Goal: Use online tool/utility: Utilize a website feature to perform a specific function

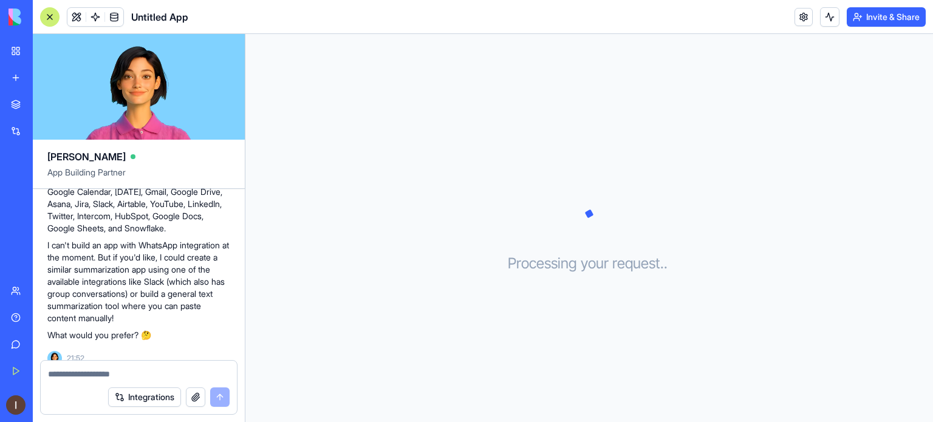
scroll to position [211, 0]
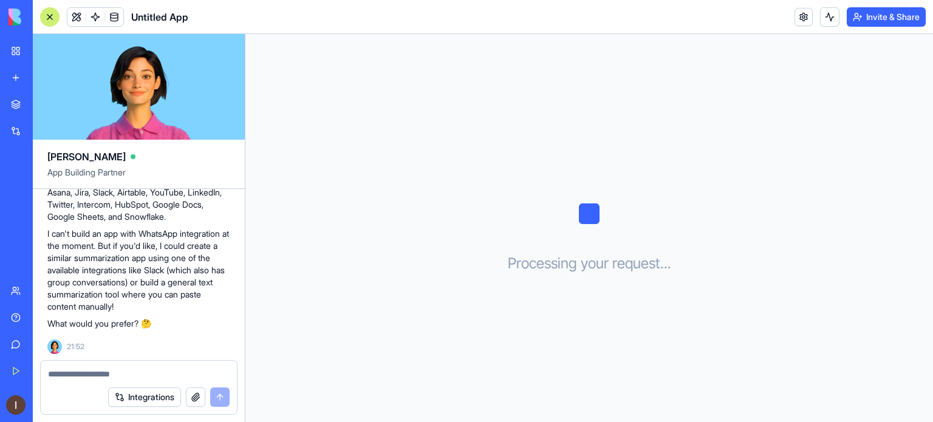
click at [17, 213] on div "AI Logo Generator" at bounding box center [14, 216] width 6 height 12
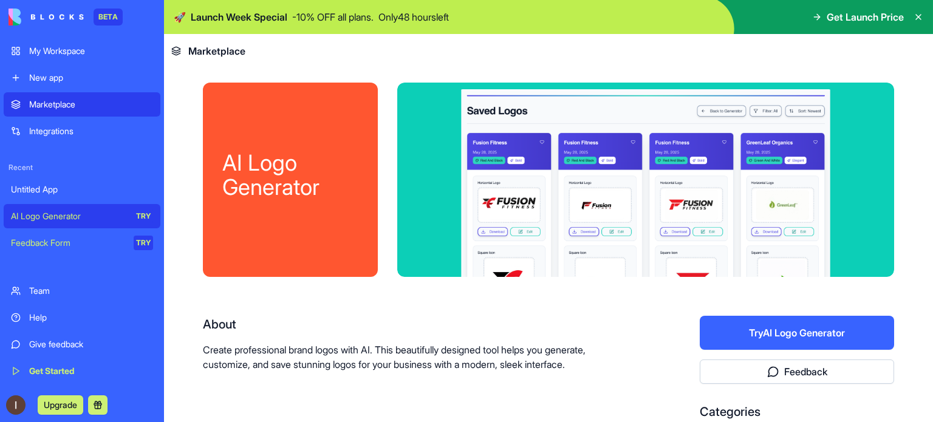
click at [779, 337] on button "Try AI Logo Generator" at bounding box center [797, 333] width 194 height 34
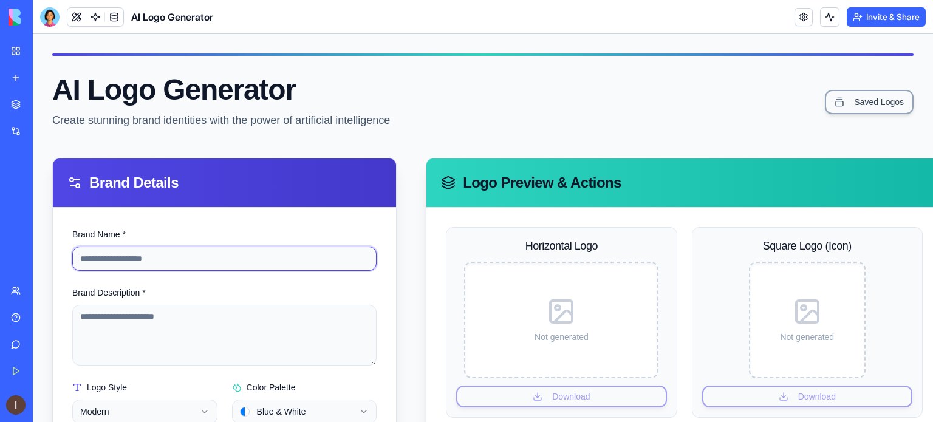
click at [179, 261] on input "Brand Name *" at bounding box center [224, 259] width 304 height 24
type input "*"
type input "*********"
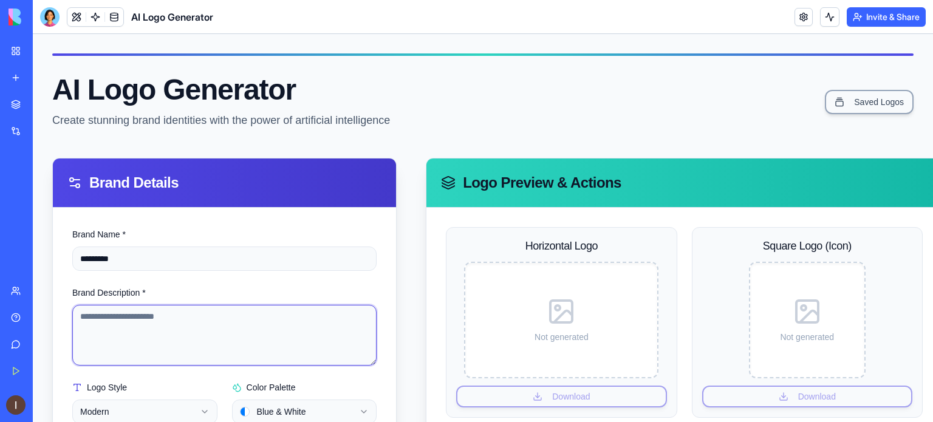
click at [123, 335] on textarea "Brand Description *" at bounding box center [224, 335] width 304 height 61
type textarea "*"
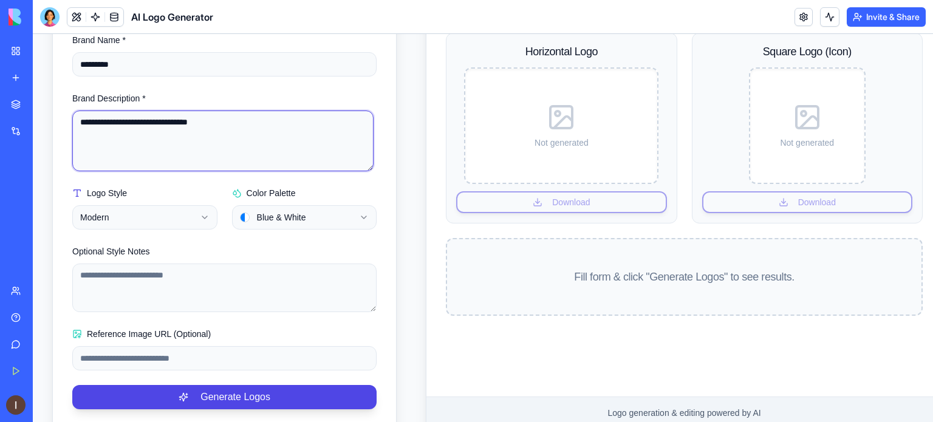
scroll to position [197, 0]
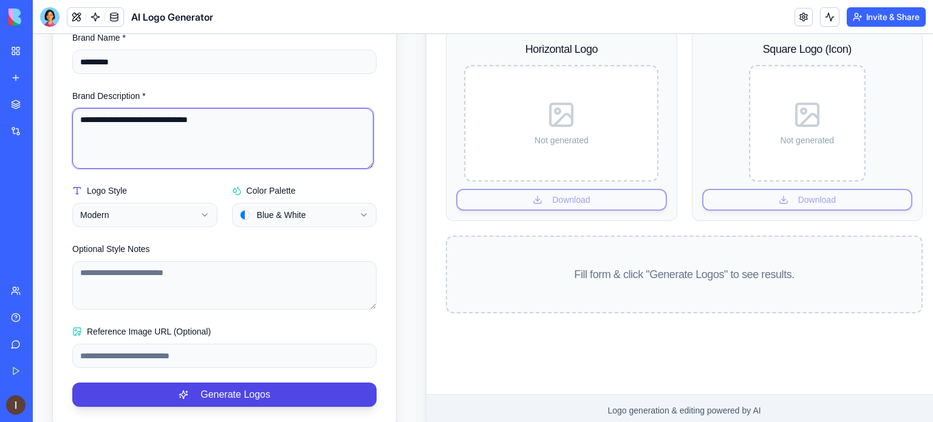
type textarea "**********"
click at [262, 219] on button "Blue & White" at bounding box center [304, 215] width 145 height 24
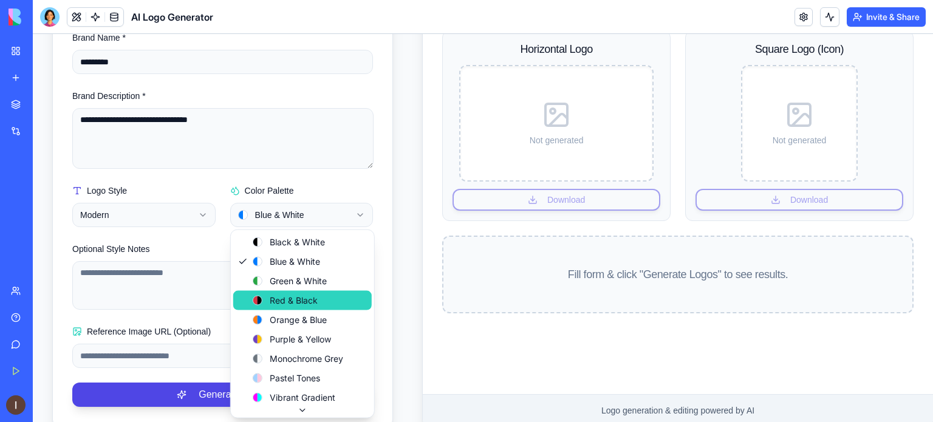
click at [273, 304] on div "Red & Black" at bounding box center [285, 301] width 65 height 12
select select "**********"
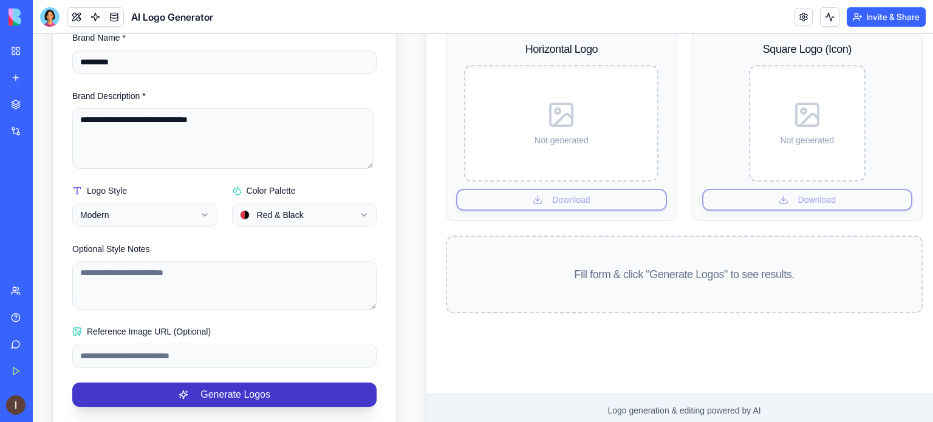
click at [139, 393] on button "Generate Logos" at bounding box center [224, 395] width 304 height 24
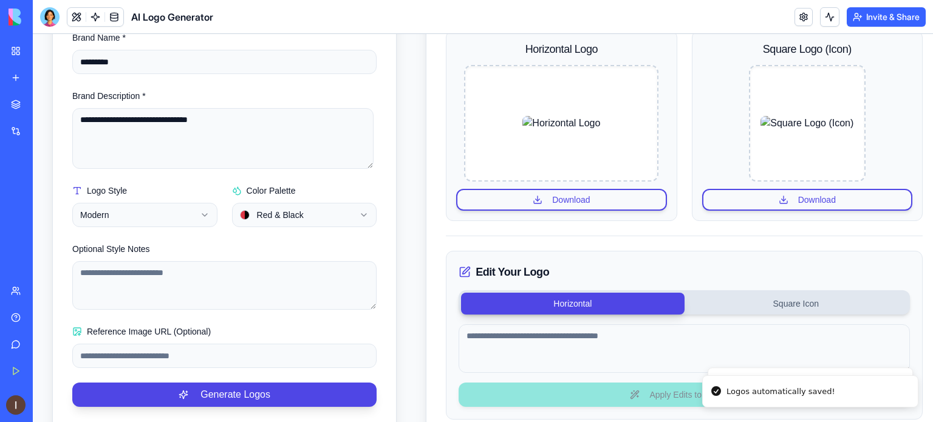
click at [11, 19] on img at bounding box center [46, 17] width 75 height 17
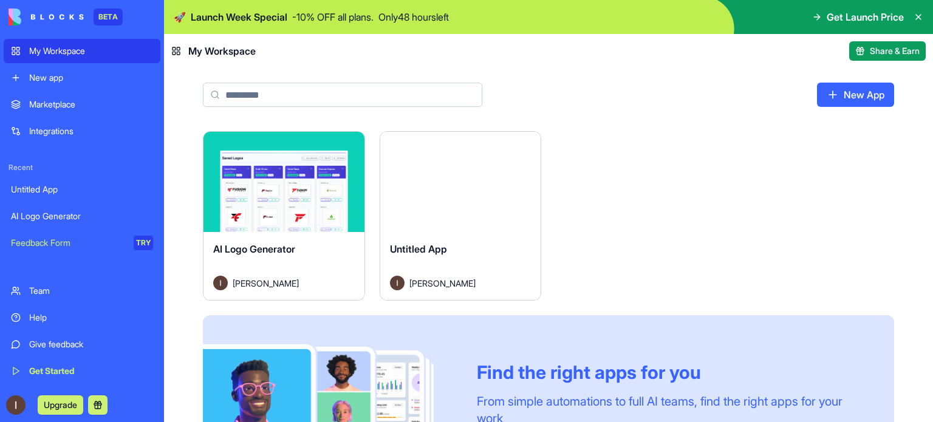
click at [839, 22] on span "Get Launch Price" at bounding box center [865, 17] width 77 height 15
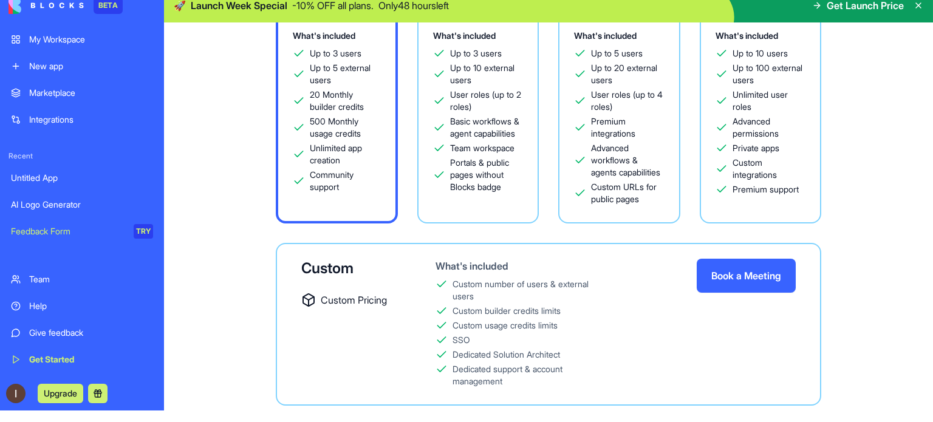
scroll to position [0, 0]
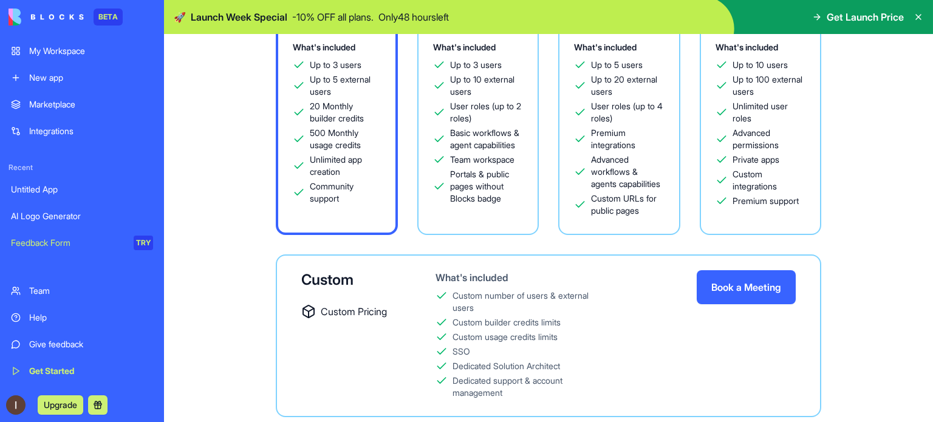
click at [54, 104] on div "Marketplace" at bounding box center [91, 104] width 124 height 12
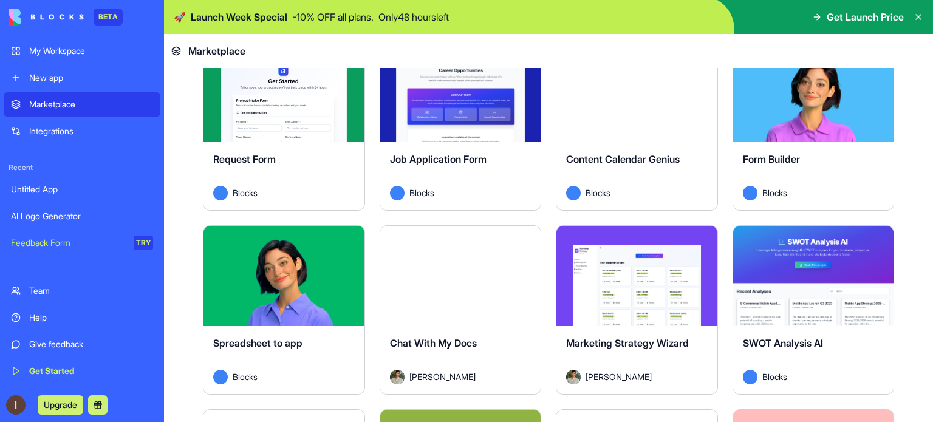
scroll to position [1567, 0]
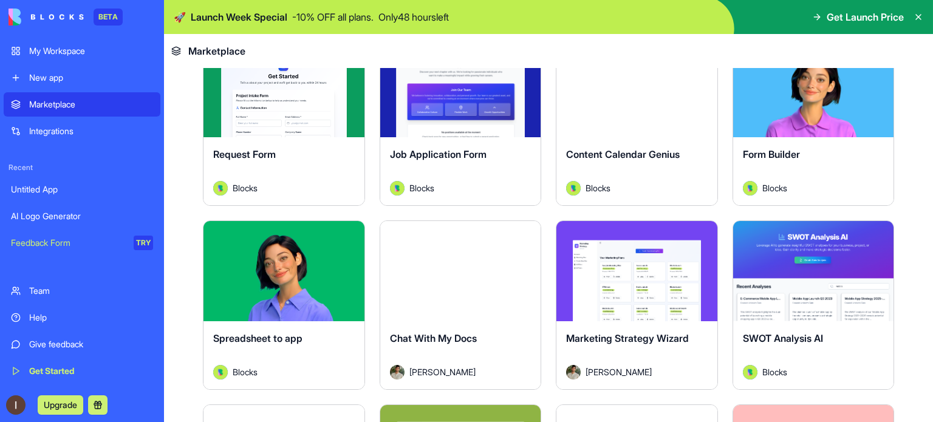
click at [223, 292] on div "Explore" at bounding box center [284, 271] width 161 height 100
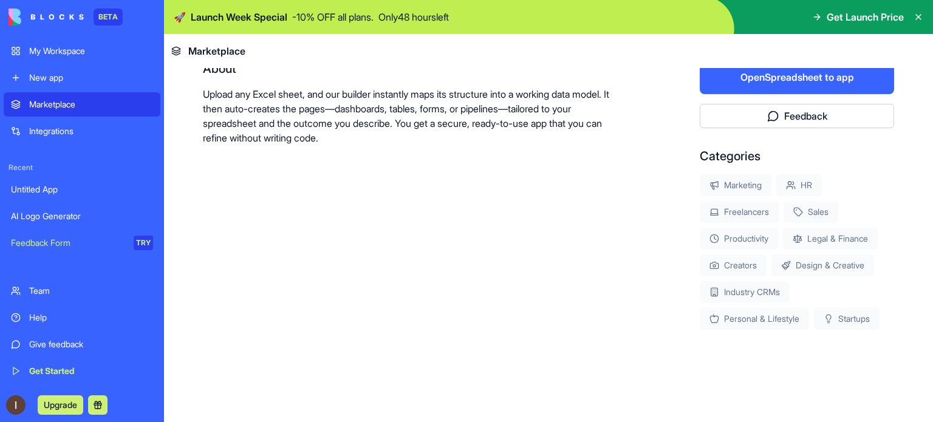
scroll to position [255, 0]
click at [256, 255] on div "About Upload any Excel sheet, and our builder instantly maps its structure into…" at bounding box center [412, 196] width 419 height 270
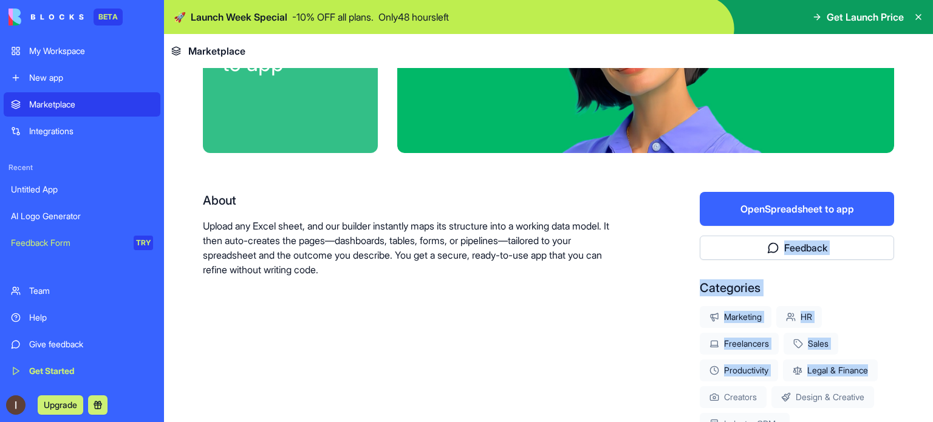
scroll to position [114, 0]
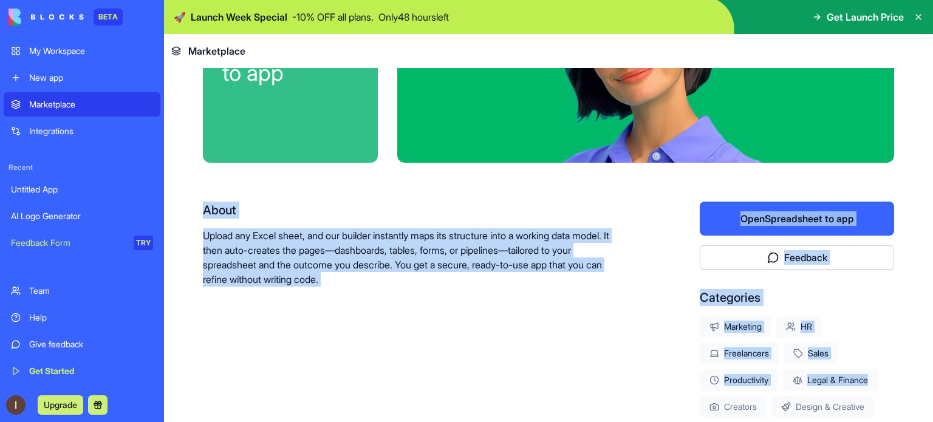
drag, startPoint x: 933, startPoint y: 253, endPoint x: 931, endPoint y: 177, distance: 76.0
click at [931, 177] on main "Spreadsheet to app About Upload any Excel sheet, and our builder instantly maps…" at bounding box center [548, 245] width 769 height 354
click at [814, 221] on button "Open Spreadsheet to app" at bounding box center [797, 219] width 194 height 34
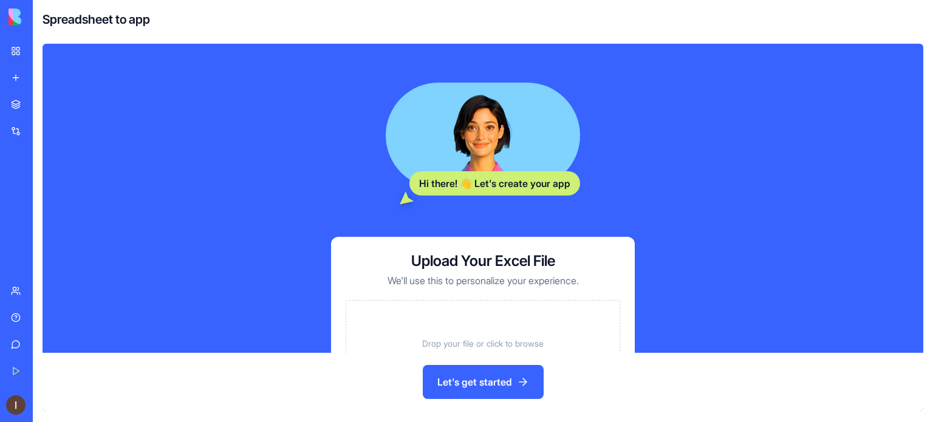
click at [486, 380] on button "Let's get started" at bounding box center [483, 382] width 121 height 34
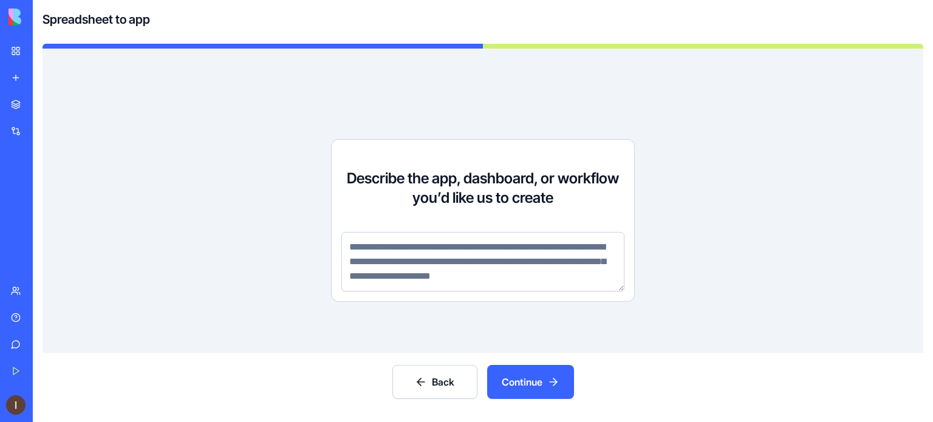
click at [553, 380] on button "Continue" at bounding box center [530, 382] width 87 height 34
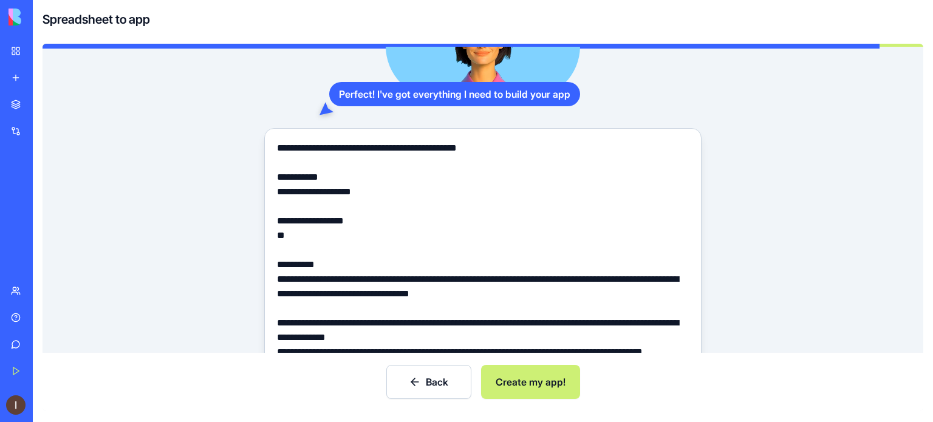
scroll to position [216, 0]
